Goal: Information Seeking & Learning: Learn about a topic

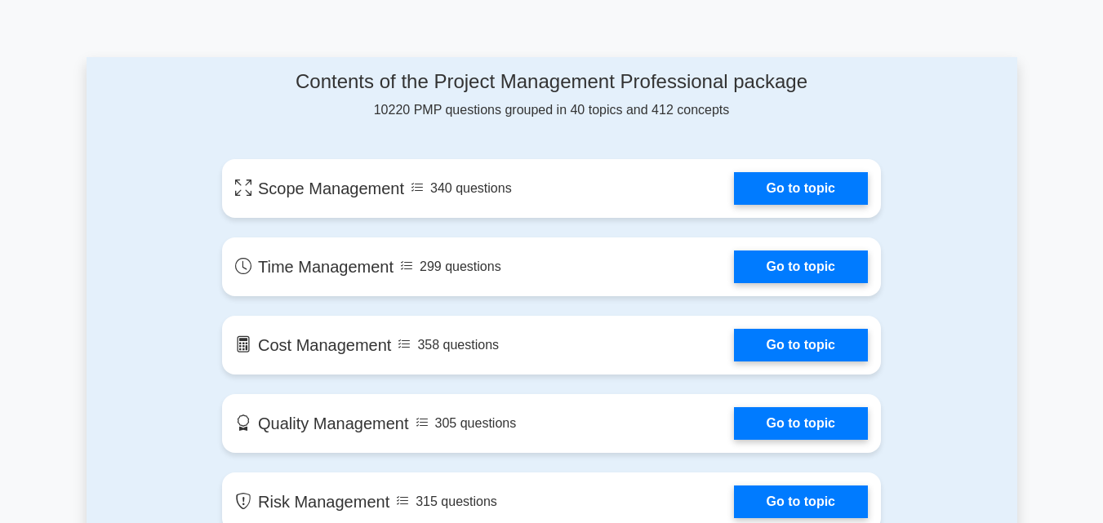
scroll to position [835, 0]
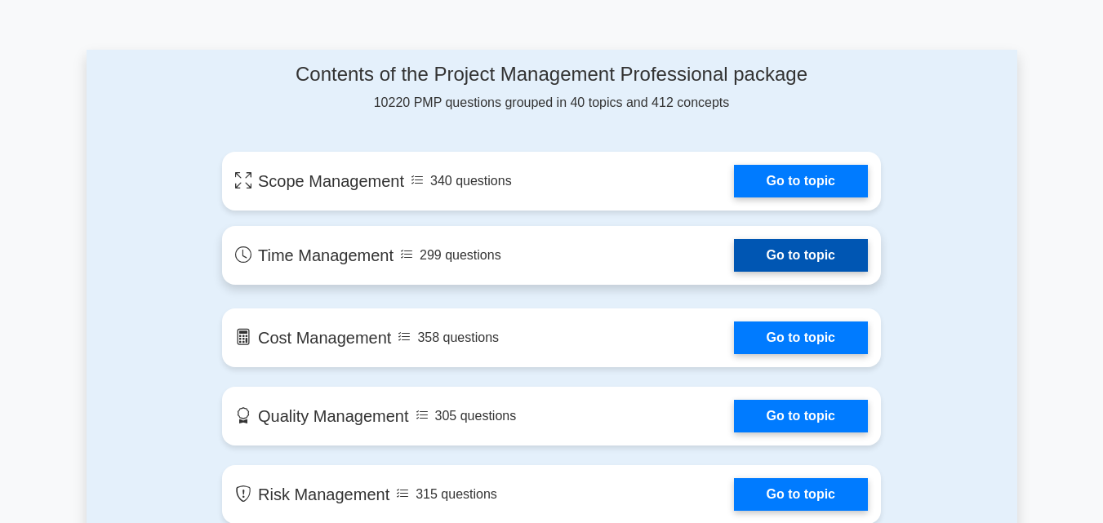
click at [807, 252] on link "Go to topic" at bounding box center [801, 255] width 134 height 33
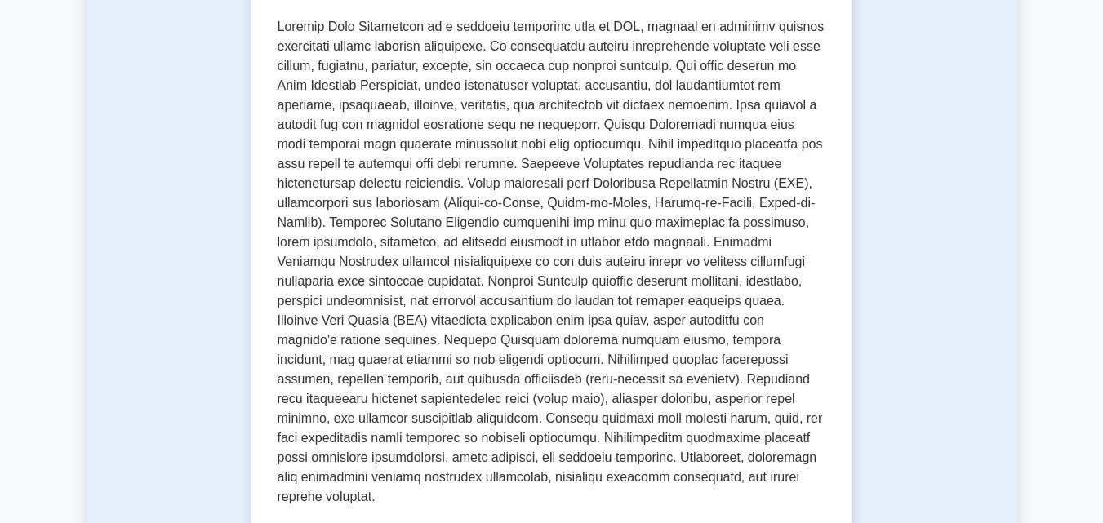
scroll to position [799, 0]
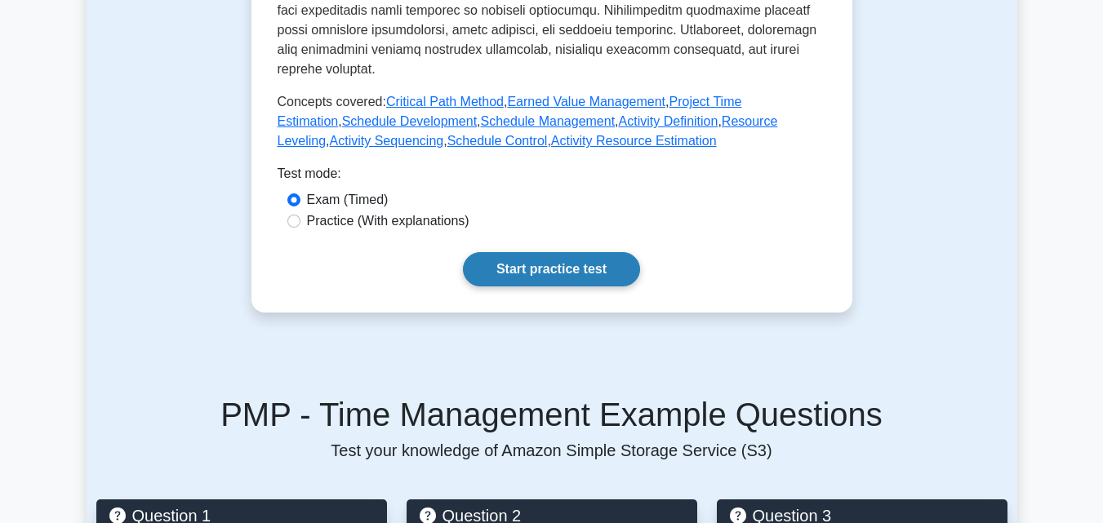
click at [579, 252] on link "Start practice test" at bounding box center [551, 269] width 177 height 34
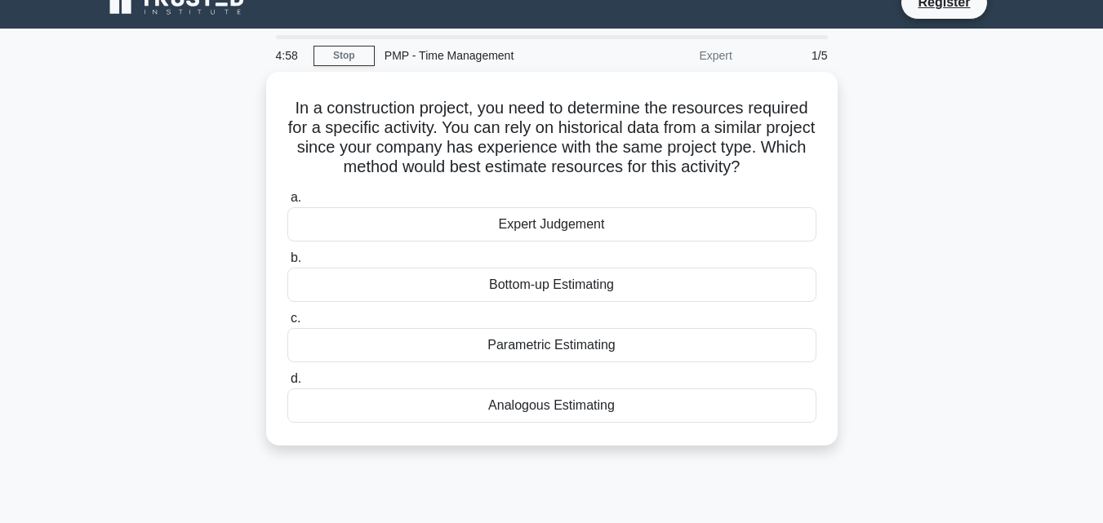
scroll to position [47, 0]
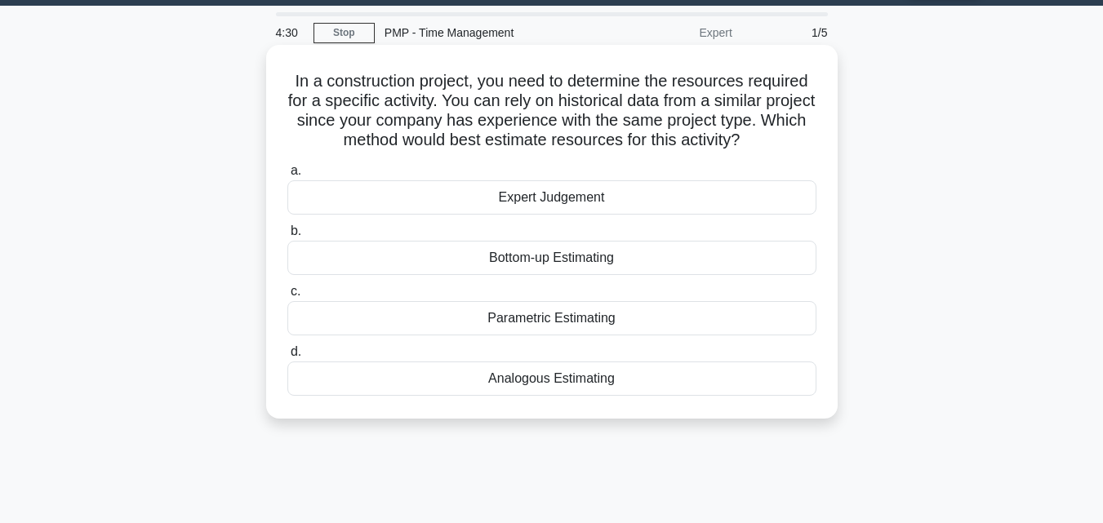
click at [566, 196] on div "Expert Judgement" at bounding box center [551, 197] width 529 height 34
click at [287, 176] on input "a. Expert Judgement" at bounding box center [287, 171] width 0 height 11
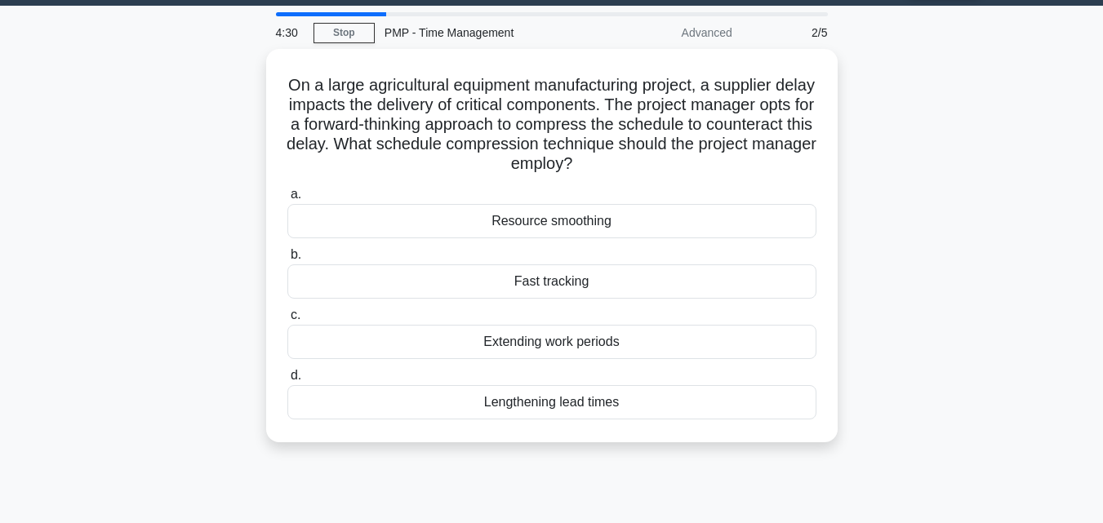
scroll to position [0, 0]
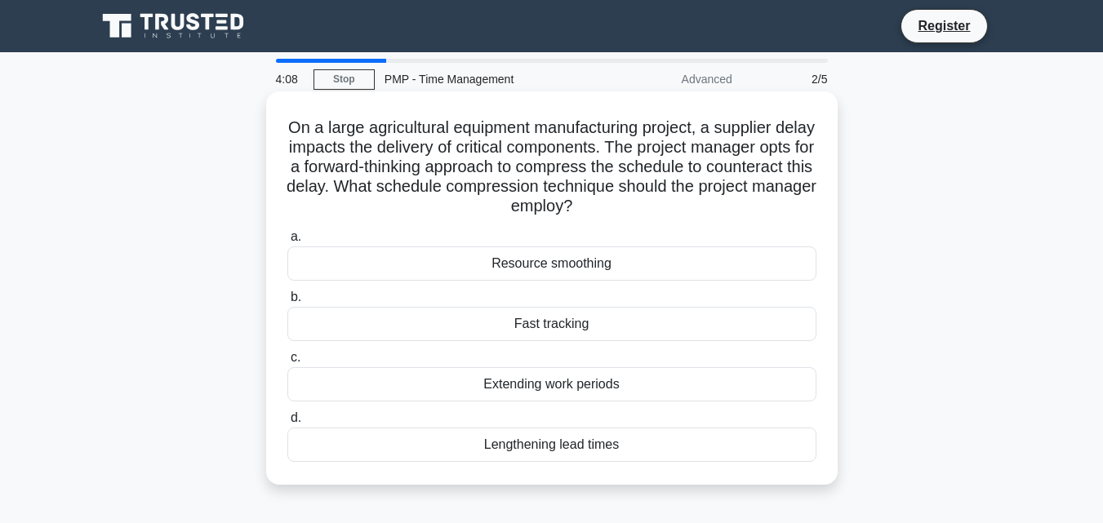
click at [568, 332] on div "Fast tracking" at bounding box center [551, 324] width 529 height 34
click at [287, 303] on input "b. Fast tracking" at bounding box center [287, 297] width 0 height 11
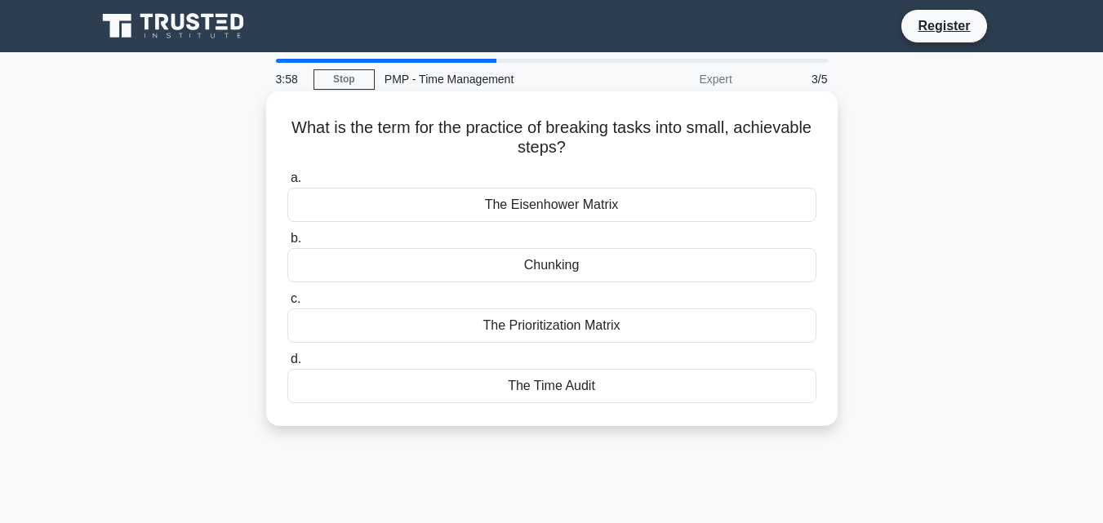
click at [592, 210] on div "The Eisenhower Matrix" at bounding box center [551, 205] width 529 height 34
click at [287, 184] on input "a. The Eisenhower Matrix" at bounding box center [287, 178] width 0 height 11
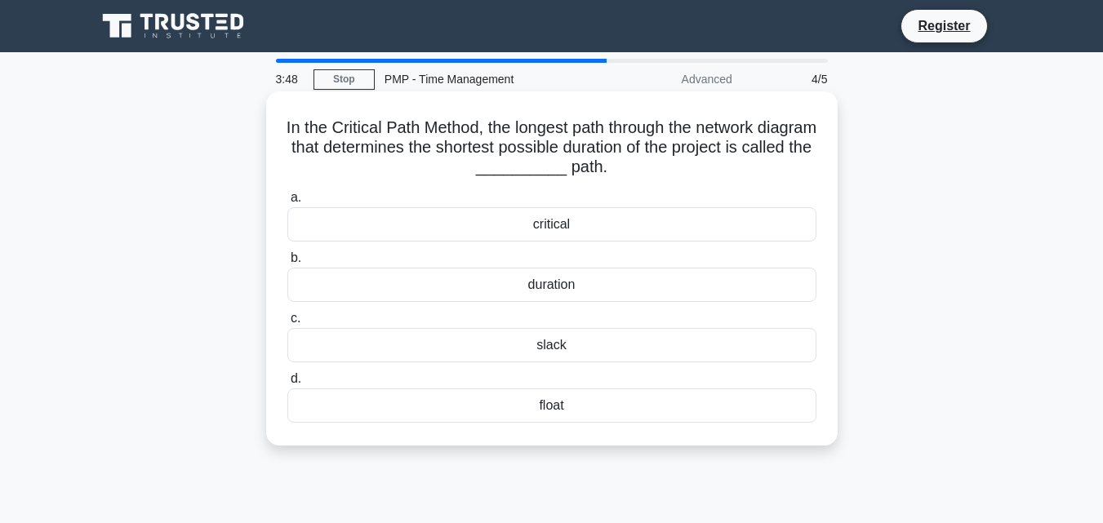
click at [581, 231] on div "critical" at bounding box center [551, 224] width 529 height 34
click at [287, 203] on input "a. critical" at bounding box center [287, 198] width 0 height 11
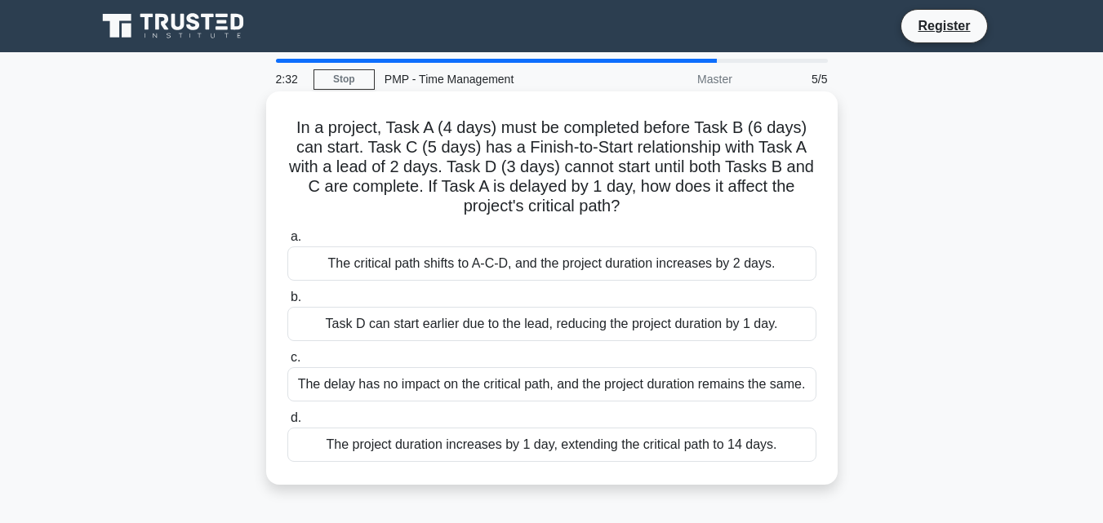
click at [600, 268] on div "The critical path shifts to A-C-D, and the project duration increases by 2 days." at bounding box center [551, 264] width 529 height 34
click at [287, 243] on input "a. The critical path shifts to A-C-D, and the project duration increases by 2 d…" at bounding box center [287, 237] width 0 height 11
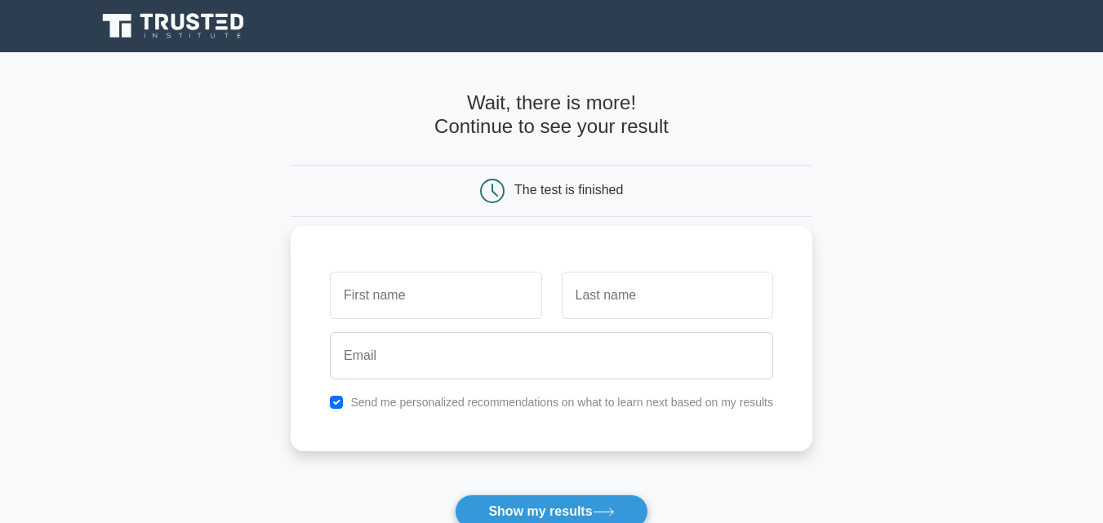
click at [439, 290] on input "text" at bounding box center [436, 295] width 212 height 47
type input "[PERSON_NAME]"
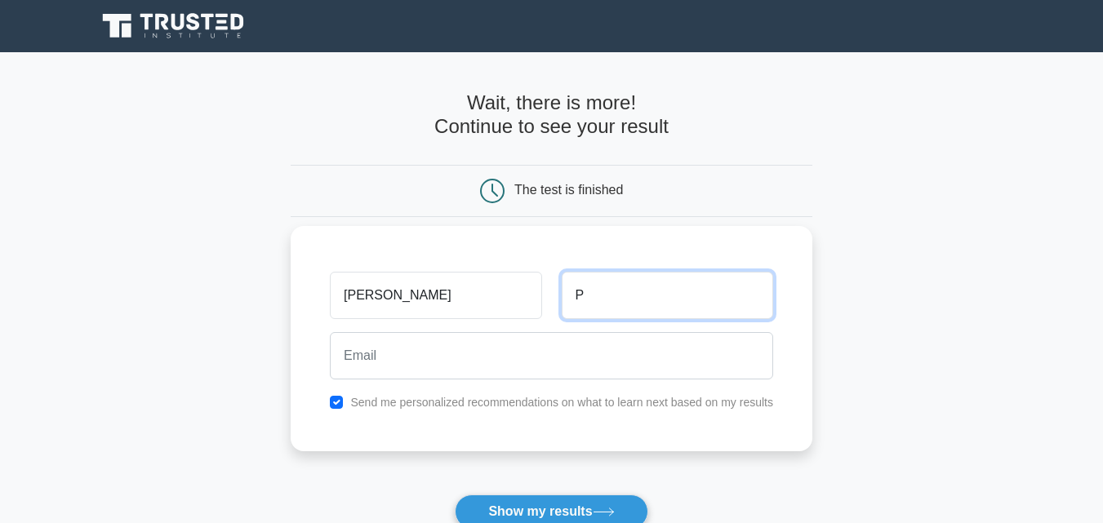
type input "Pande"
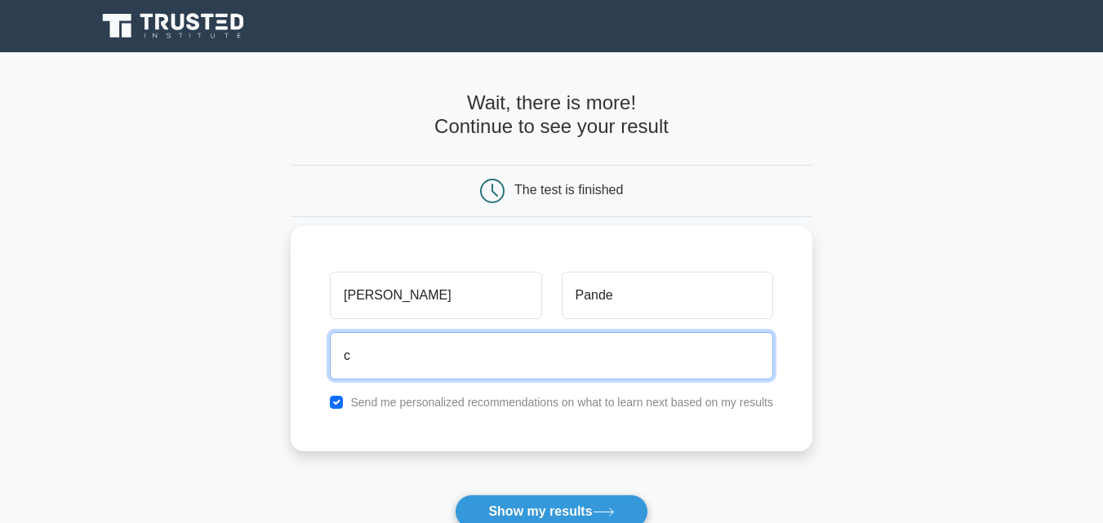
type input "[EMAIL_ADDRESS][DOMAIN_NAME]"
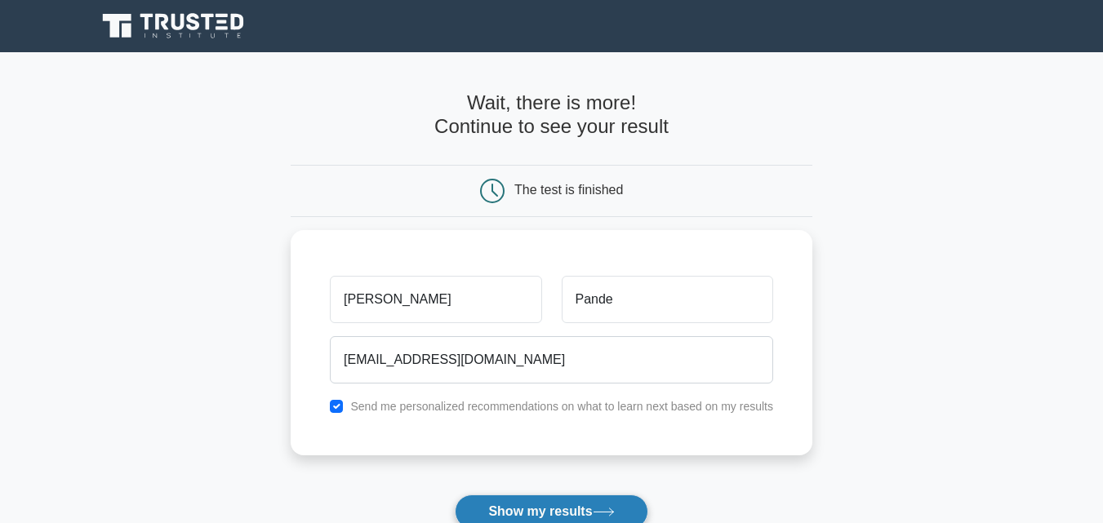
click at [545, 504] on button "Show my results" at bounding box center [551, 512] width 193 height 34
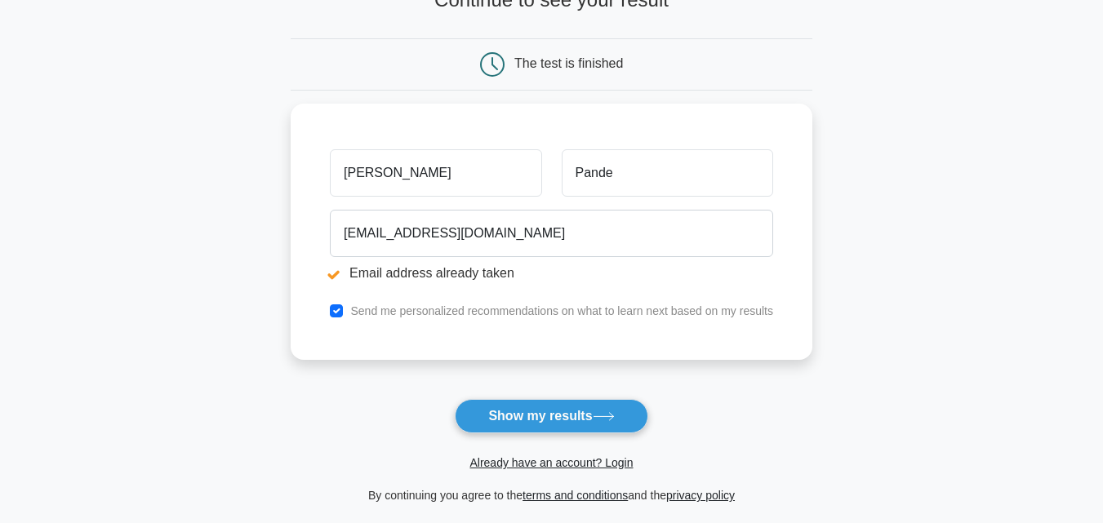
scroll to position [198, 0]
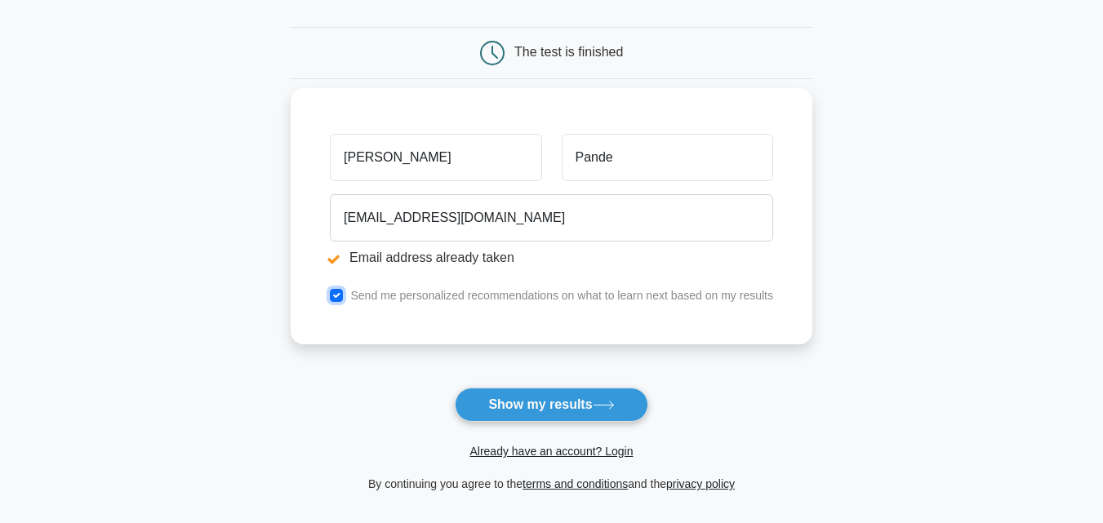
click at [341, 294] on input "checkbox" at bounding box center [336, 295] width 13 height 13
checkbox input "false"
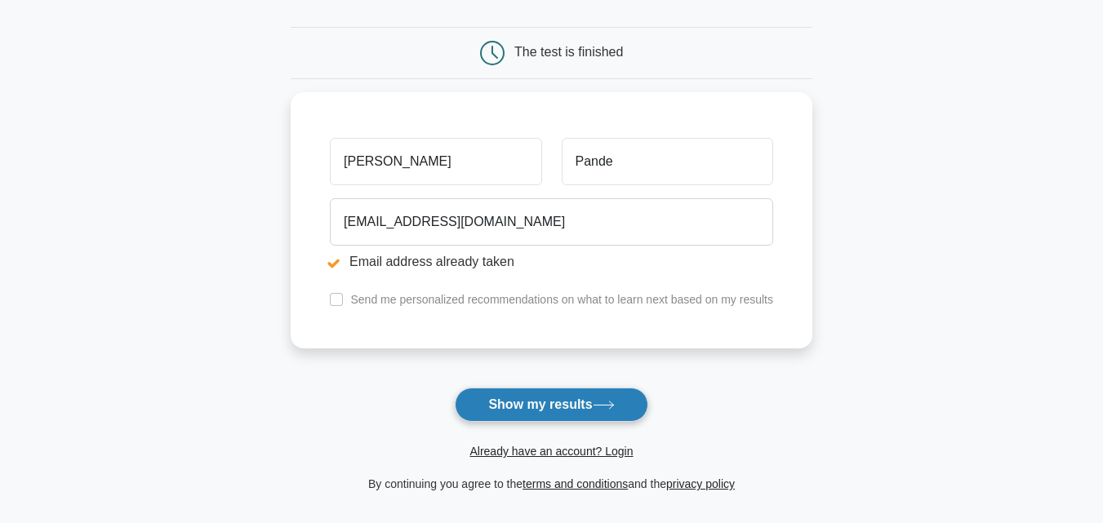
click at [562, 390] on button "Show my results" at bounding box center [551, 405] width 193 height 34
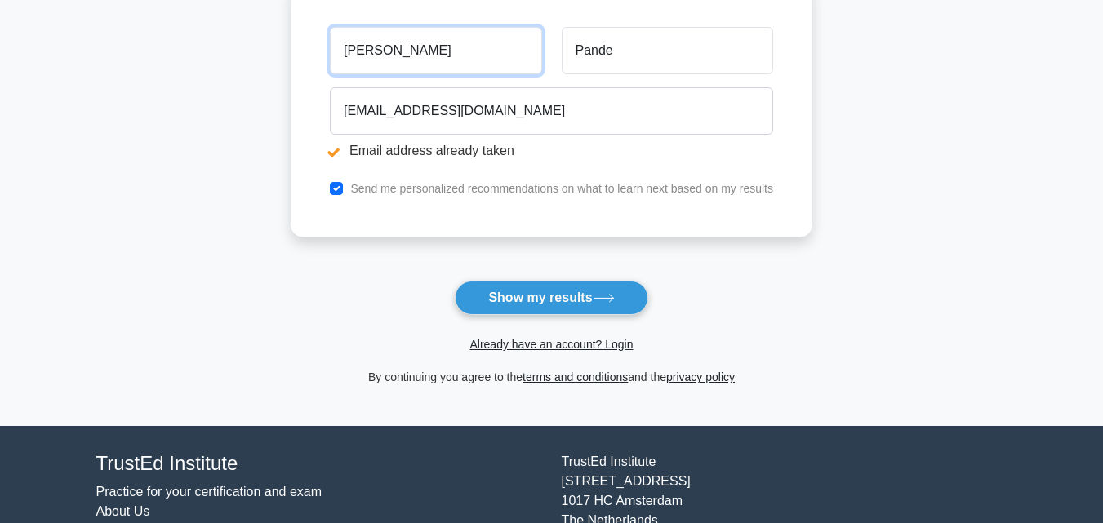
scroll to position [316, 0]
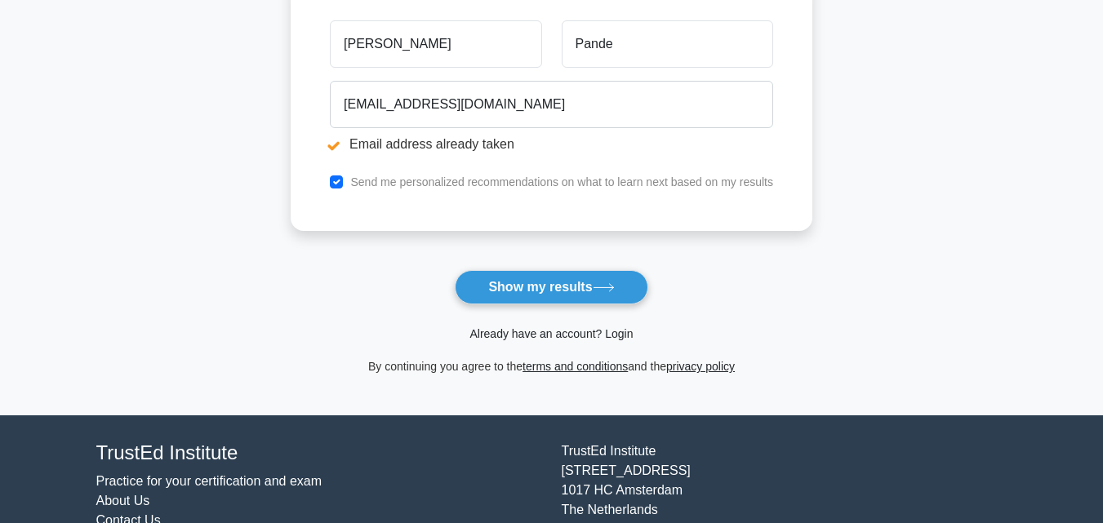
click at [610, 330] on link "Already have an account? Login" at bounding box center [551, 333] width 163 height 13
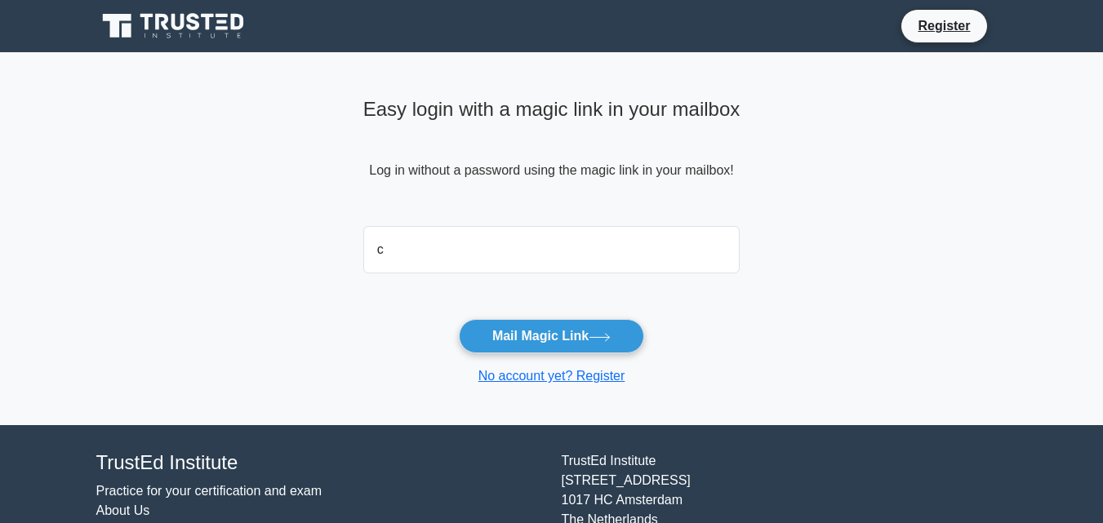
type input "[EMAIL_ADDRESS][DOMAIN_NAME]"
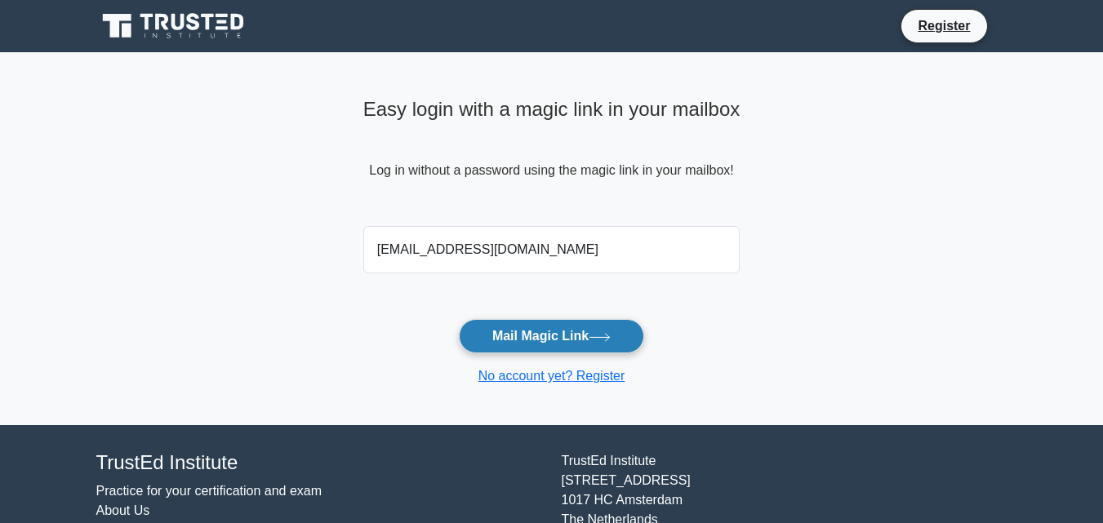
click at [600, 337] on icon at bounding box center [600, 336] width 20 height 7
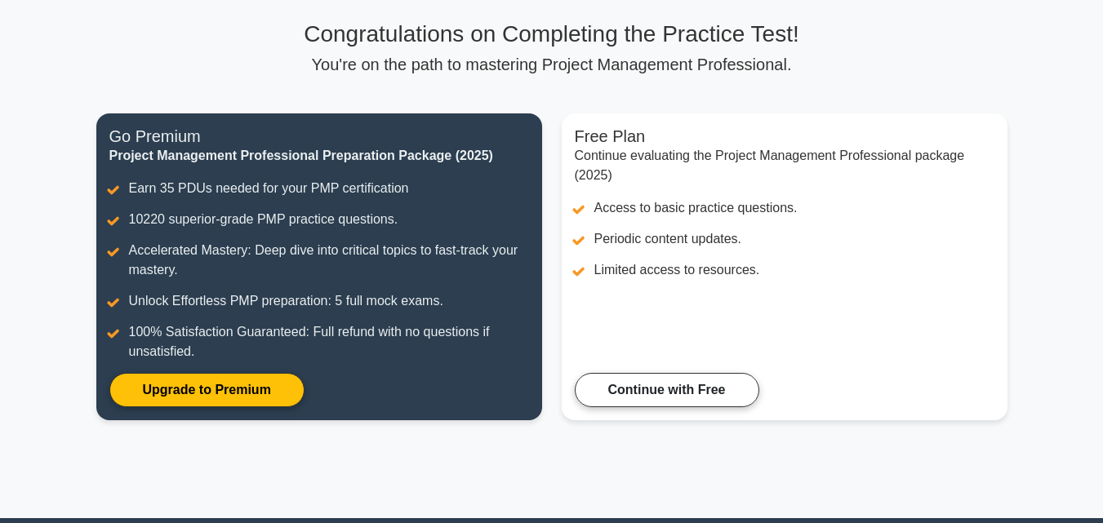
scroll to position [121, 0]
